Goal: Transaction & Acquisition: Download file/media

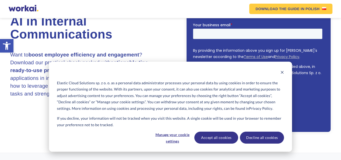
scroll to position [84, 0]
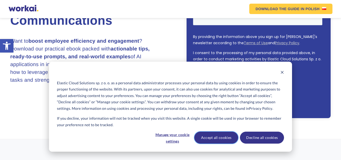
click at [212, 135] on button "Accept all cookies" at bounding box center [217, 137] width 44 height 12
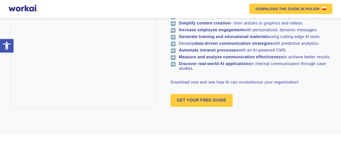
scroll to position [311, 0]
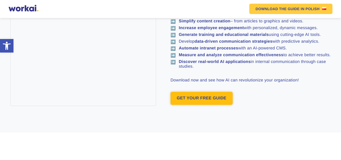
click at [210, 98] on link "GET YOUR FREE GUIDE" at bounding box center [202, 98] width 62 height 13
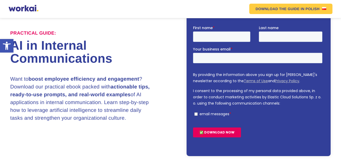
scroll to position [45, 0]
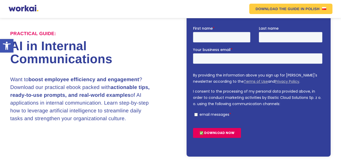
click at [222, 129] on input "✅ DOWNLOAD NOW" at bounding box center [217, 132] width 48 height 10
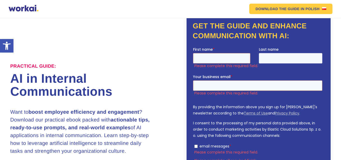
scroll to position [0, 0]
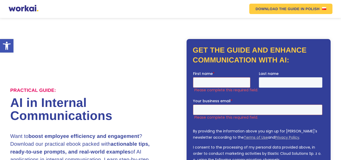
scroll to position [311, 0]
